Goal: Task Accomplishment & Management: Use online tool/utility

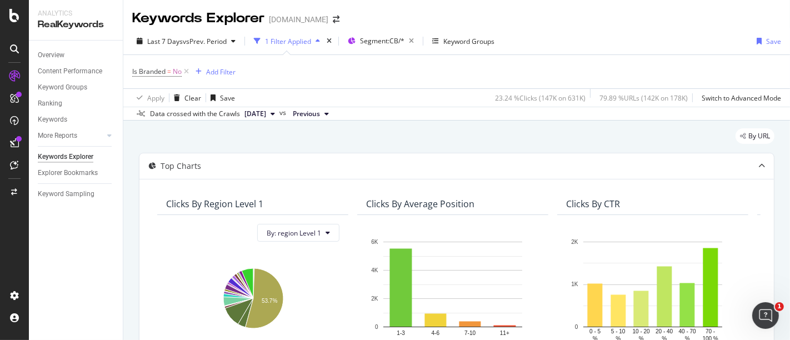
scroll to position [165, 0]
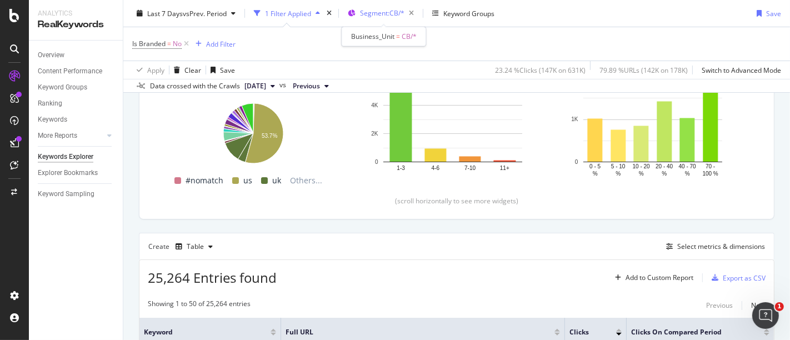
click at [398, 8] on span "Segment: CB/*" at bounding box center [382, 12] width 44 height 9
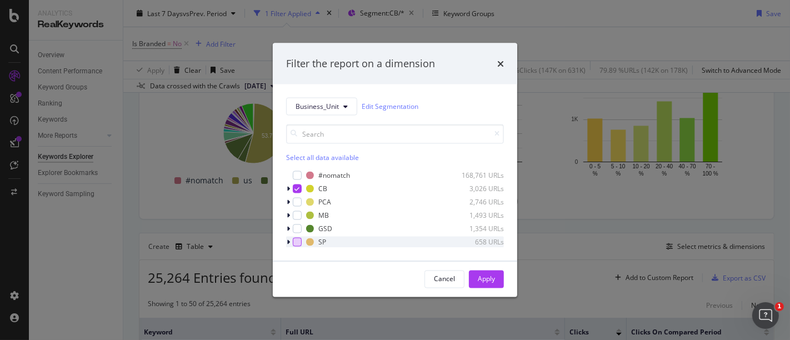
click at [298, 240] on div "modal" at bounding box center [297, 241] width 9 height 9
click at [301, 186] on div "modal" at bounding box center [297, 188] width 9 height 9
click at [486, 281] on div "Apply" at bounding box center [486, 279] width 17 height 9
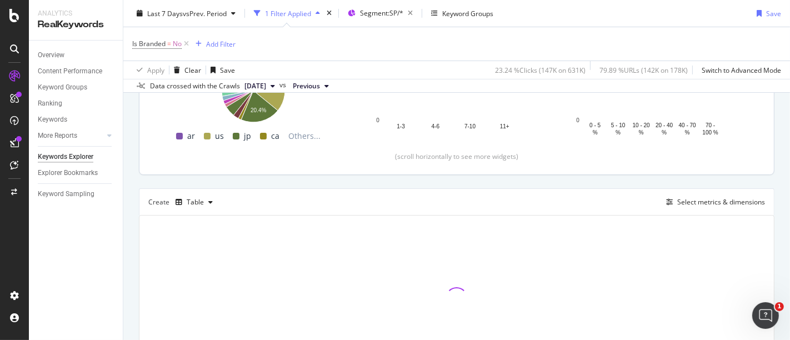
scroll to position [289, 0]
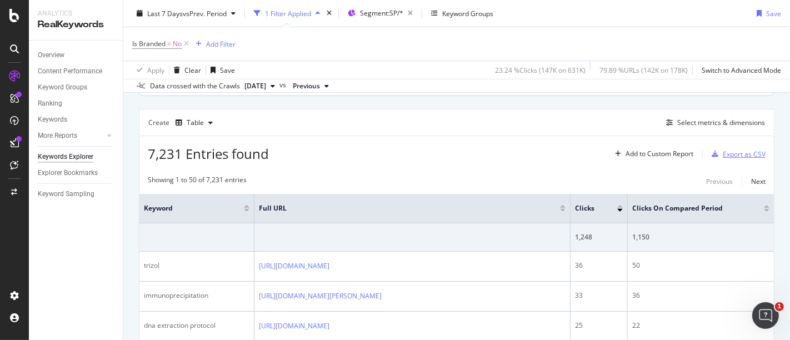
click at [730, 153] on div "Export as CSV" at bounding box center [744, 154] width 43 height 9
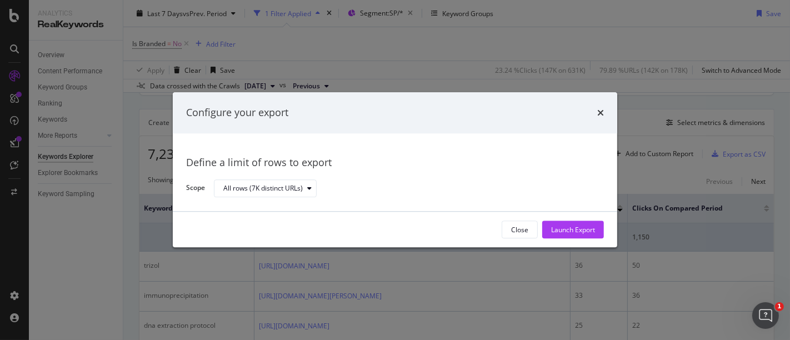
click at [575, 232] on div "Launch Export" at bounding box center [573, 229] width 44 height 9
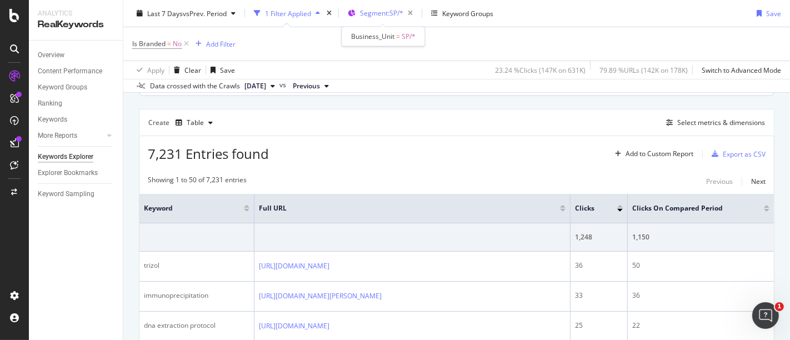
click at [382, 15] on span "Segment: SP/*" at bounding box center [381, 12] width 43 height 9
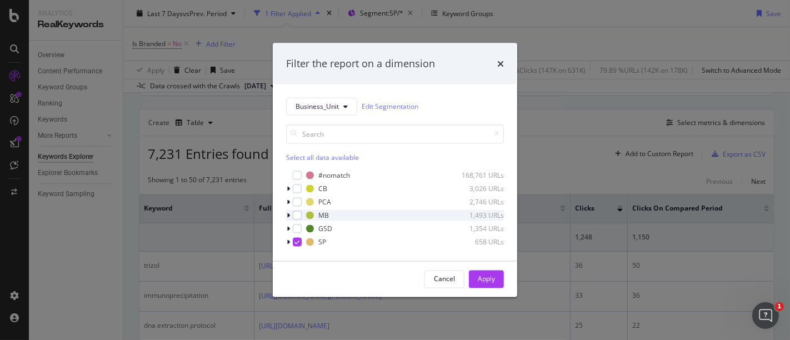
click at [292, 212] on div "modal" at bounding box center [289, 215] width 7 height 11
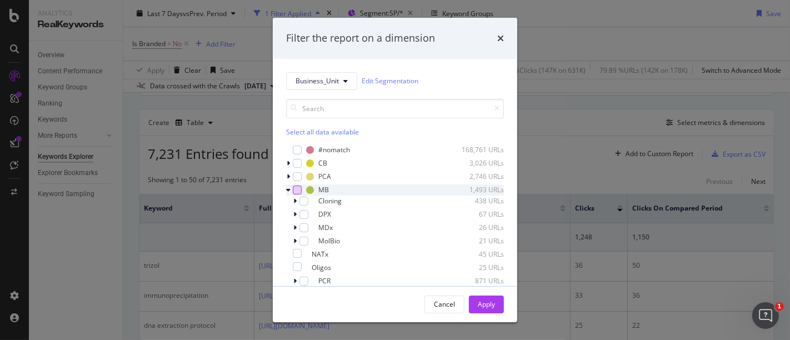
click at [298, 191] on div "modal" at bounding box center [297, 190] width 9 height 9
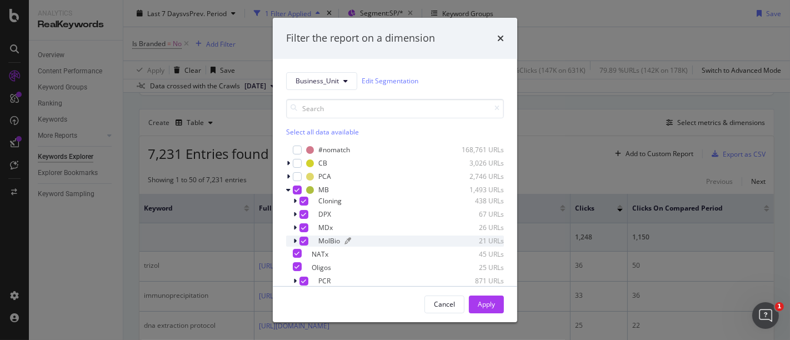
scroll to position [39, 0]
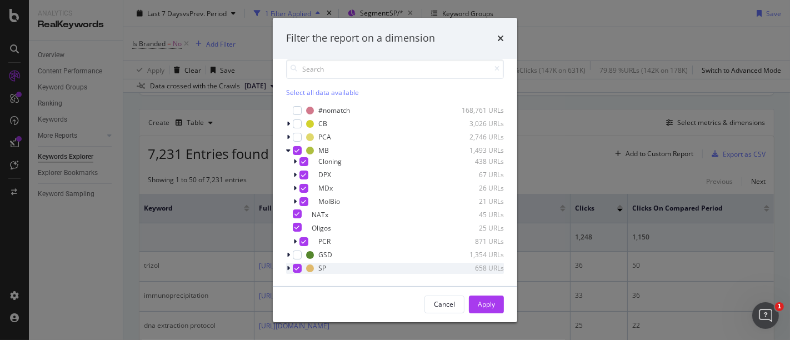
click at [298, 267] on icon "modal" at bounding box center [297, 269] width 5 height 6
click at [479, 303] on div "Apply" at bounding box center [486, 304] width 17 height 9
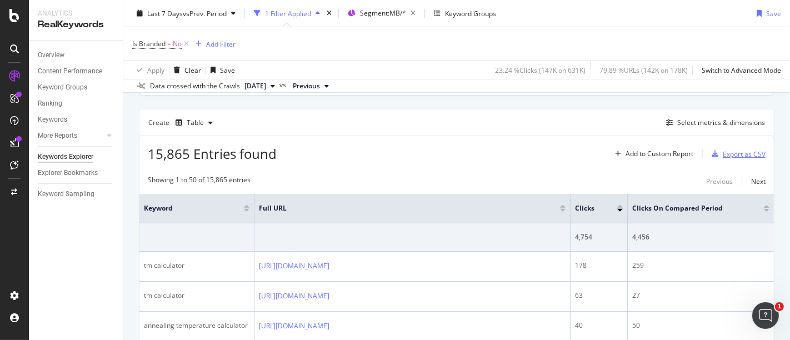
click at [726, 153] on div "Export as CSV" at bounding box center [744, 154] width 43 height 9
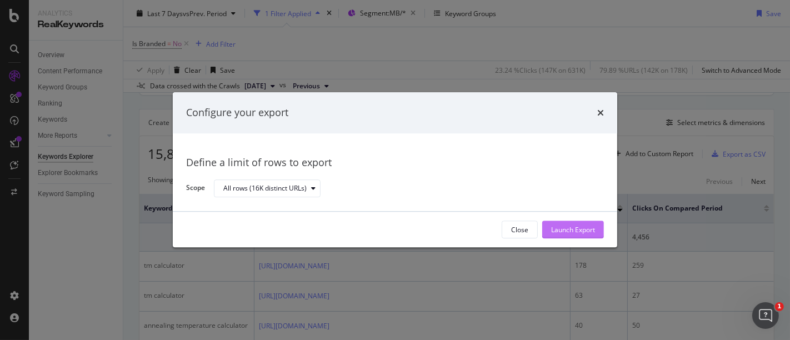
click at [582, 226] on div "Launch Export" at bounding box center [573, 229] width 44 height 9
